Goal: Task Accomplishment & Management: Manage account settings

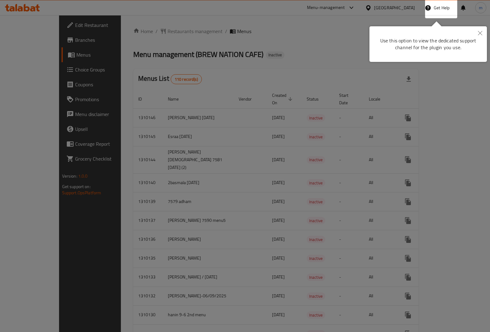
click at [479, 34] on icon "Close" at bounding box center [480, 33] width 4 height 4
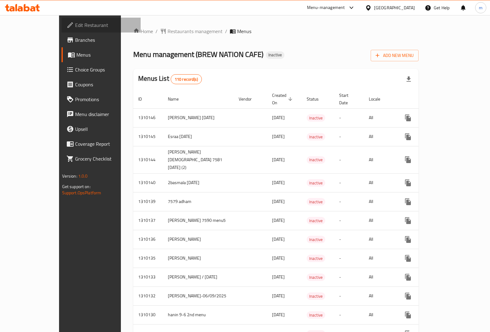
click at [75, 25] on span "Edit Restaurant" at bounding box center [105, 24] width 61 height 7
click at [75, 28] on span "Edit Restaurant" at bounding box center [105, 24] width 61 height 7
